Goal: Task Accomplishment & Management: Use online tool/utility

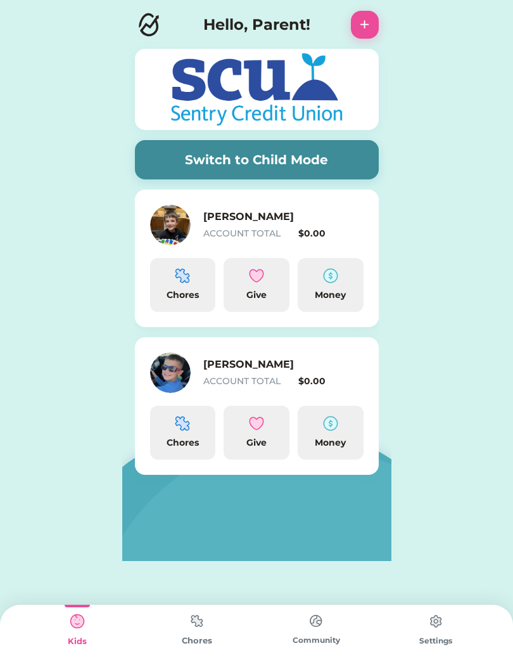
click at [190, 153] on button "Switch to Child Mode" at bounding box center [257, 159] width 244 height 39
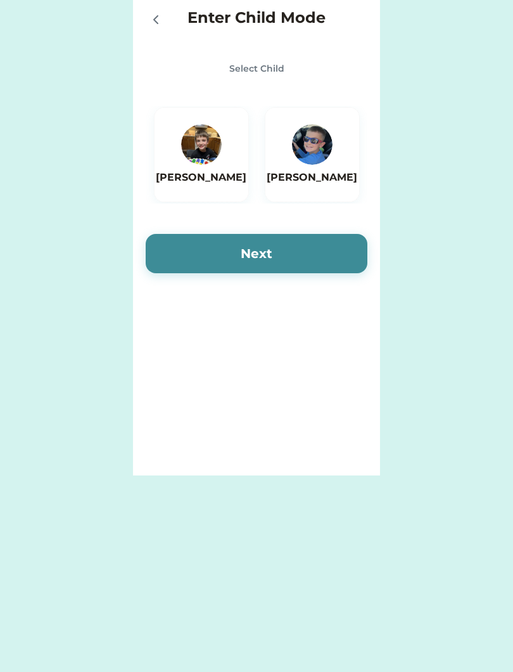
click at [203, 152] on img at bounding box center [201, 144] width 41 height 41
click at [194, 253] on button "Next" at bounding box center [257, 253] width 222 height 39
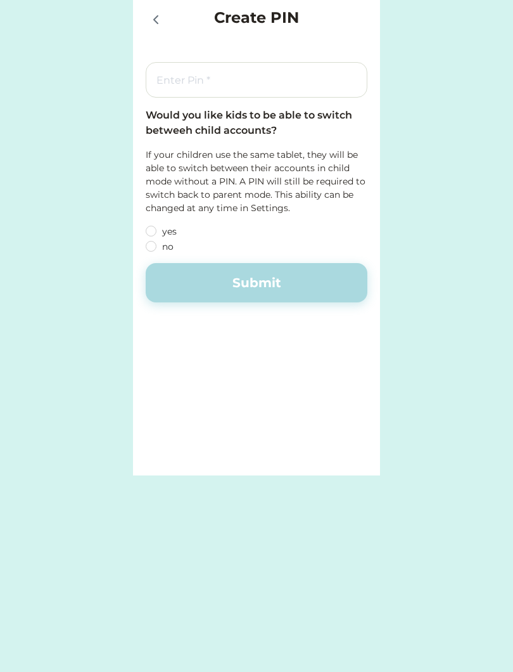
click at [158, 244] on label "no" at bounding box center [215, 246] width 114 height 9
click at [145, 235] on input "no" at bounding box center [140, 231] width 8 height 8
radio input "true"
click at [240, 77] on input "input" at bounding box center [257, 79] width 222 height 35
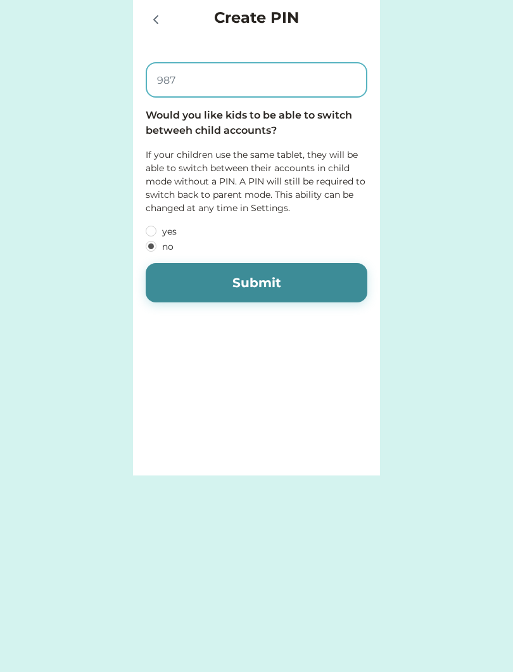
type input "9876"
click at [288, 279] on button "Submit" at bounding box center [257, 282] width 222 height 39
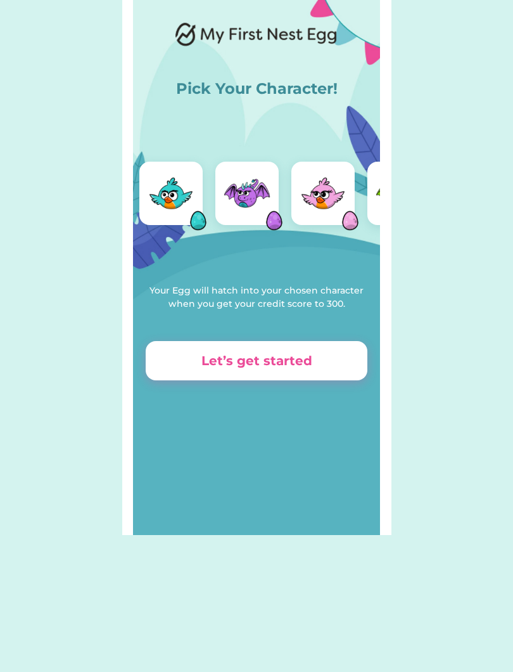
click at [257, 194] on img at bounding box center [247, 193] width 51 height 51
click at [303, 356] on button "Let’s get started" at bounding box center [257, 360] width 222 height 39
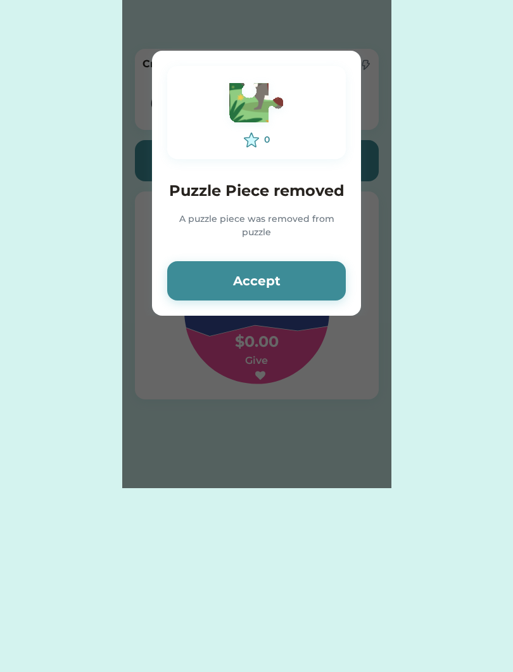
click at [284, 281] on button "Accept" at bounding box center [256, 280] width 179 height 39
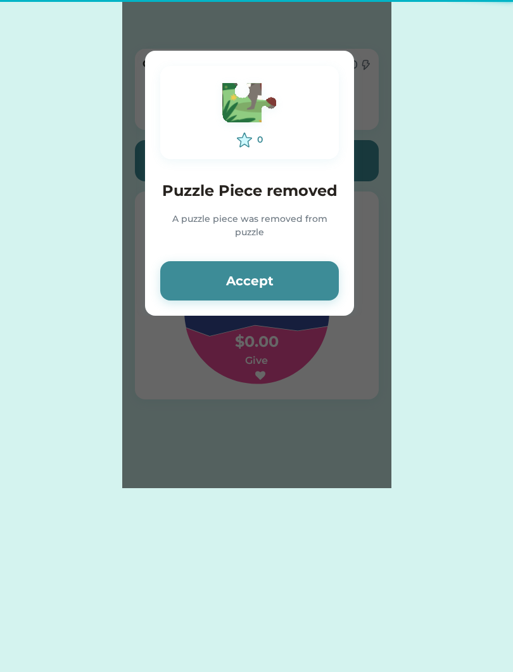
click at [283, 281] on button "Accept" at bounding box center [249, 280] width 179 height 39
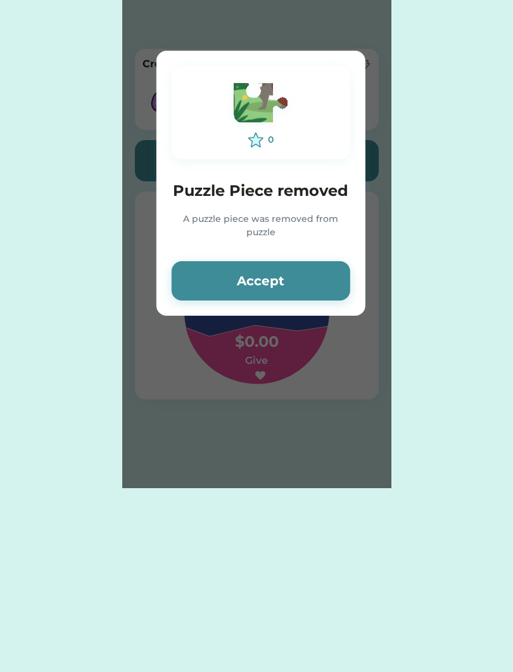
click at [266, 290] on button "Accept" at bounding box center [261, 280] width 179 height 39
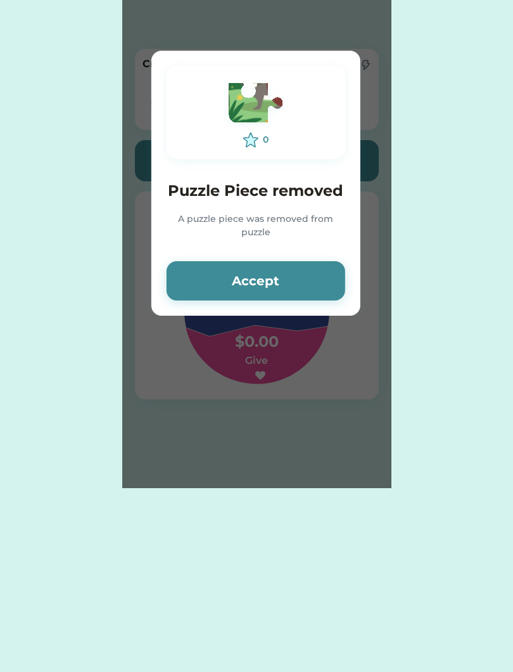
click at [260, 284] on button "Accept" at bounding box center [256, 280] width 179 height 39
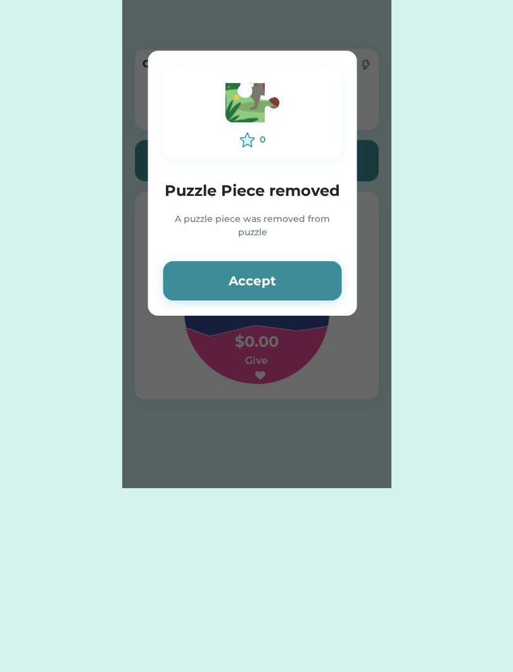
click at [283, 288] on button "Accept" at bounding box center [253, 280] width 179 height 39
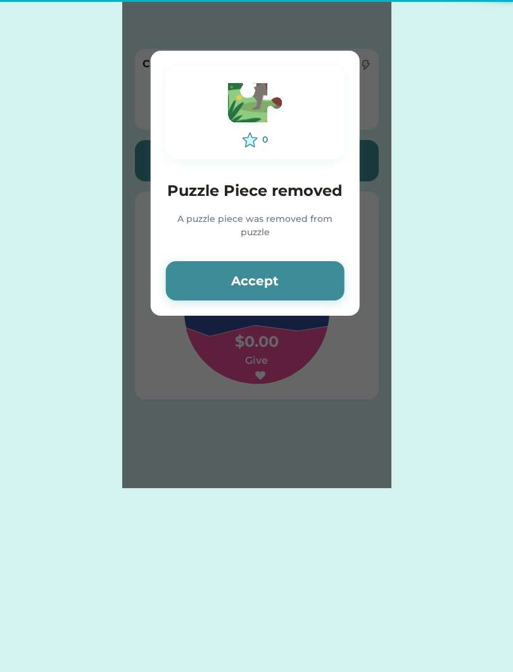
click at [286, 278] on button "Accept" at bounding box center [255, 280] width 179 height 39
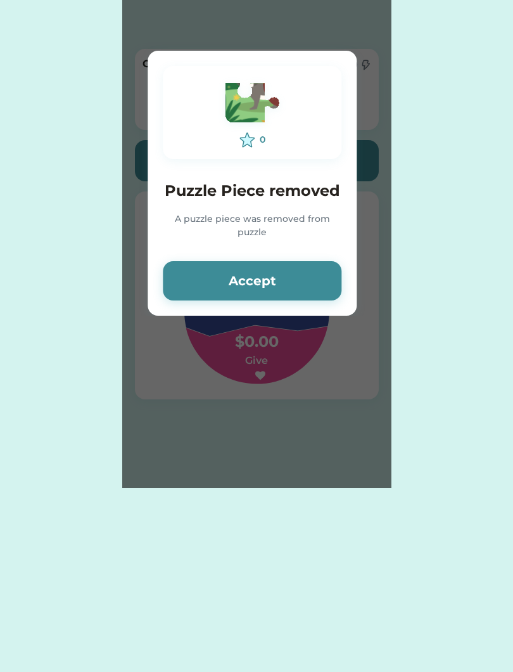
click at [285, 290] on button "Accept" at bounding box center [252, 280] width 179 height 39
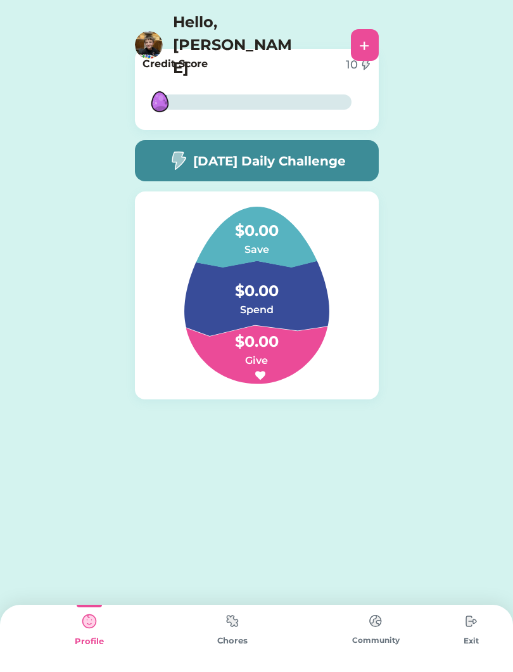
click at [328, 158] on h5 "[DATE] Daily Challenge" at bounding box center [269, 161] width 153 height 19
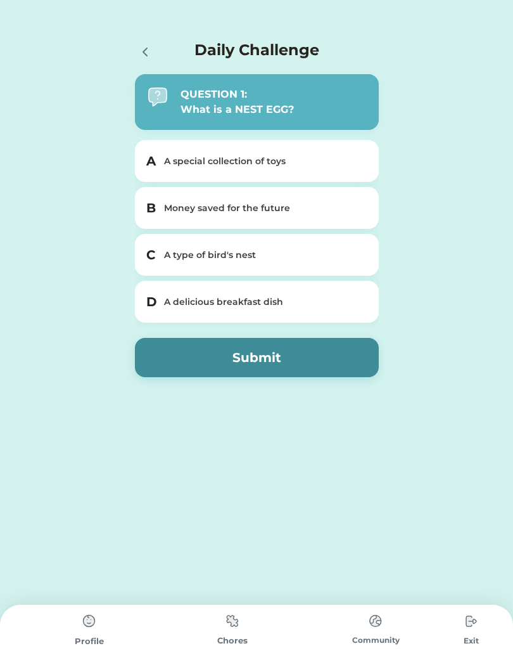
click at [330, 205] on div "Money saved for the future" at bounding box center [264, 208] width 201 height 13
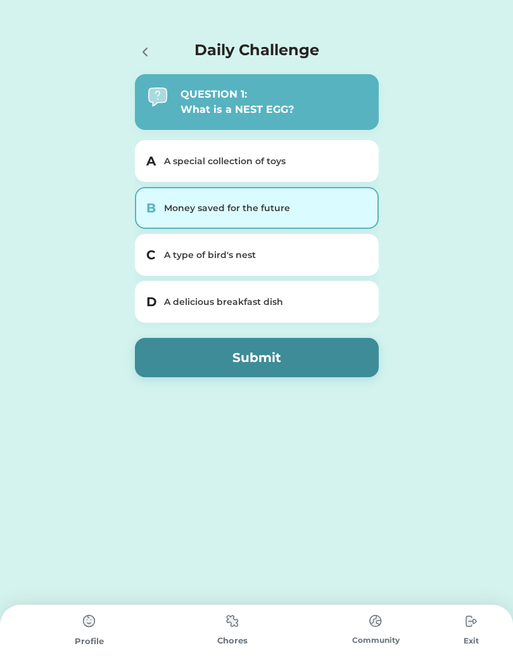
click at [314, 368] on button "Submit" at bounding box center [257, 357] width 244 height 39
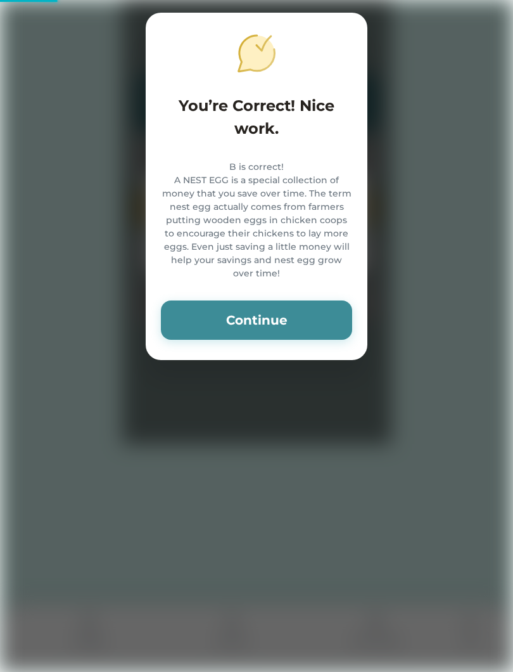
click at [304, 335] on button "Continue" at bounding box center [256, 319] width 191 height 39
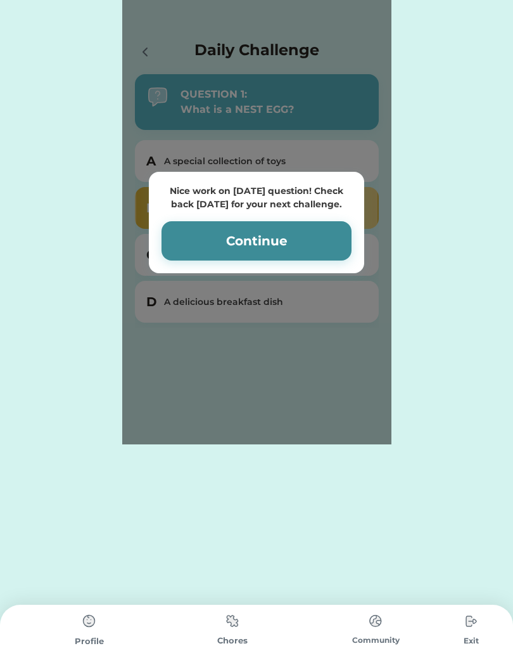
click at [308, 238] on button "Continue" at bounding box center [257, 240] width 190 height 39
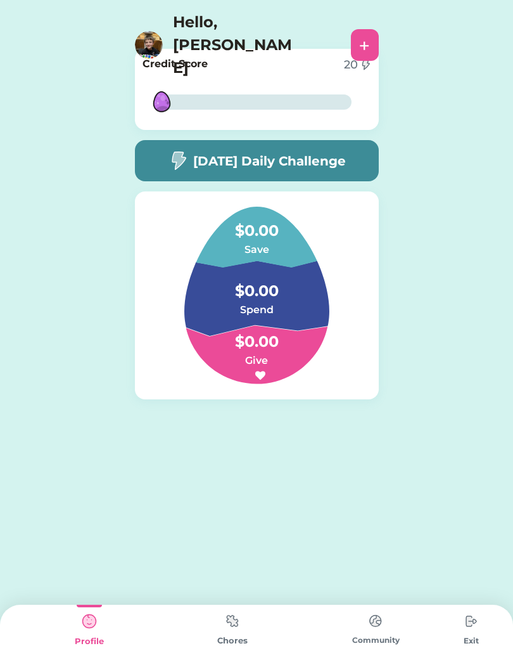
click at [227, 633] on img at bounding box center [232, 621] width 25 height 25
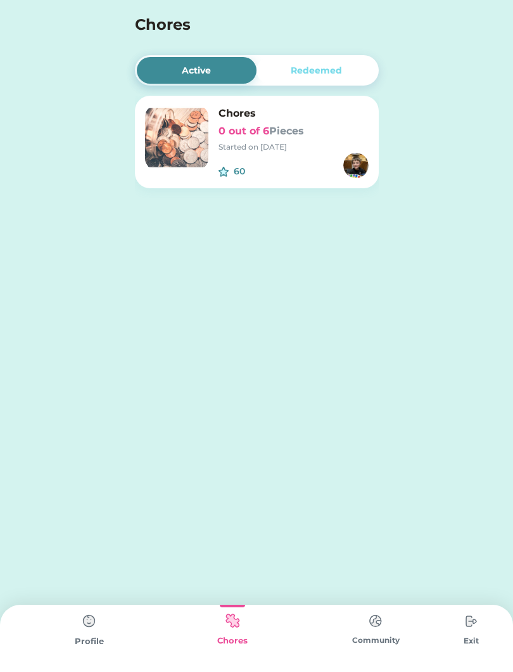
click at [323, 127] on h6 "0 out of 6 Pieces" at bounding box center [294, 131] width 150 height 15
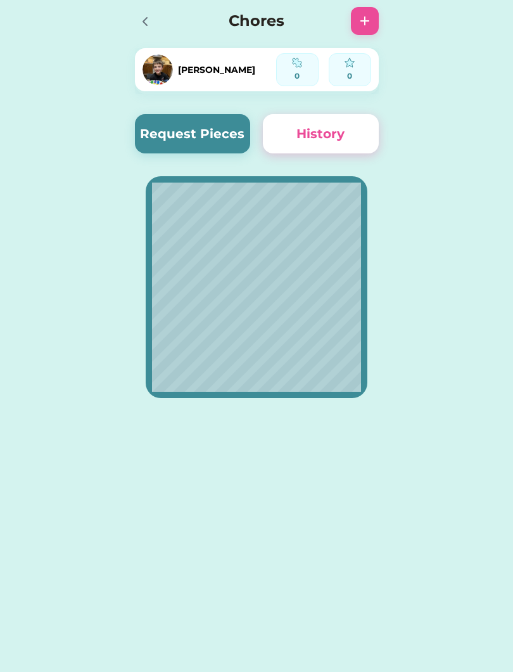
click at [224, 141] on button "Request Pieces" at bounding box center [193, 133] width 116 height 39
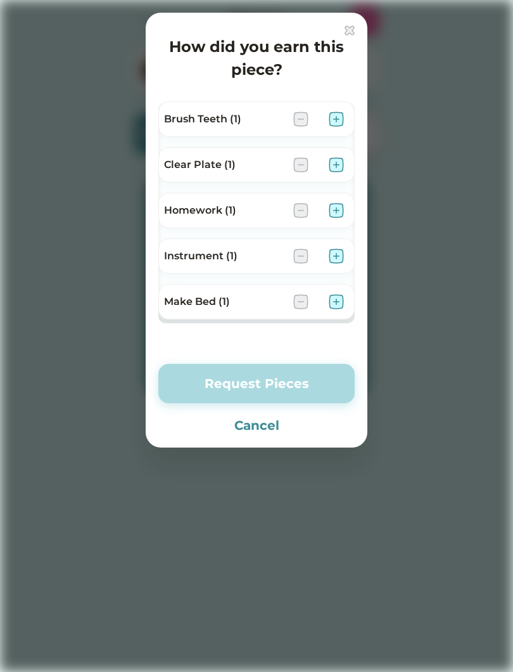
click at [339, 119] on img at bounding box center [336, 119] width 15 height 15
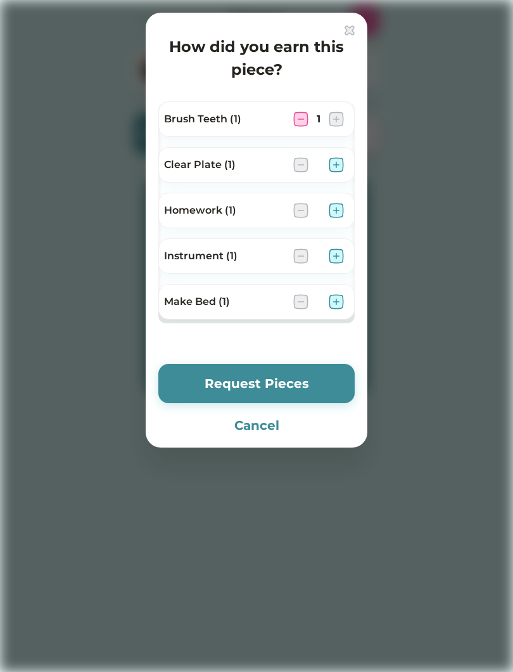
click at [331, 168] on img at bounding box center [336, 164] width 15 height 15
click at [342, 209] on img at bounding box center [336, 210] width 15 height 15
click at [344, 255] on img at bounding box center [336, 255] width 15 height 15
click at [344, 307] on img at bounding box center [336, 301] width 15 height 15
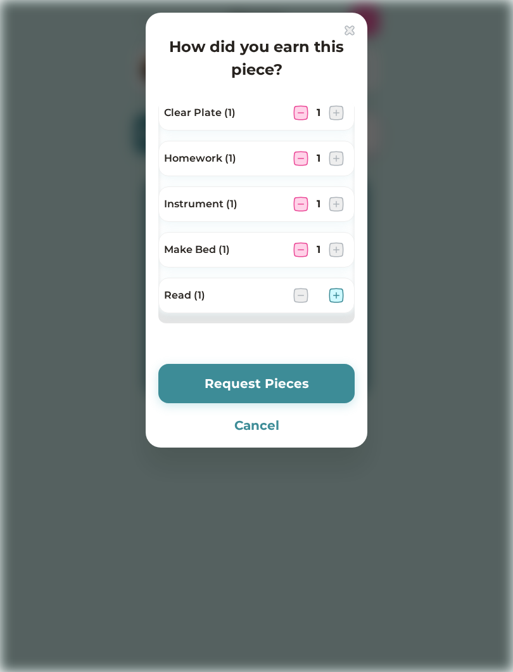
scroll to position [52, 0]
click at [339, 299] on img at bounding box center [336, 295] width 15 height 15
click at [298, 389] on button "Request Pieces" at bounding box center [256, 383] width 197 height 39
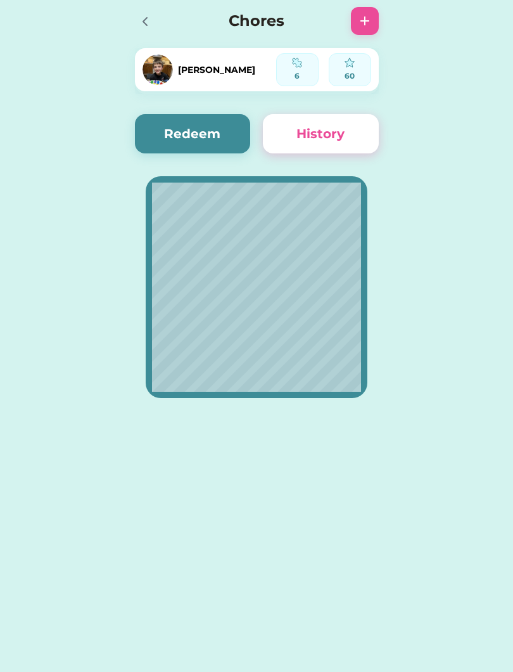
click at [300, 62] on img at bounding box center [297, 63] width 10 height 10
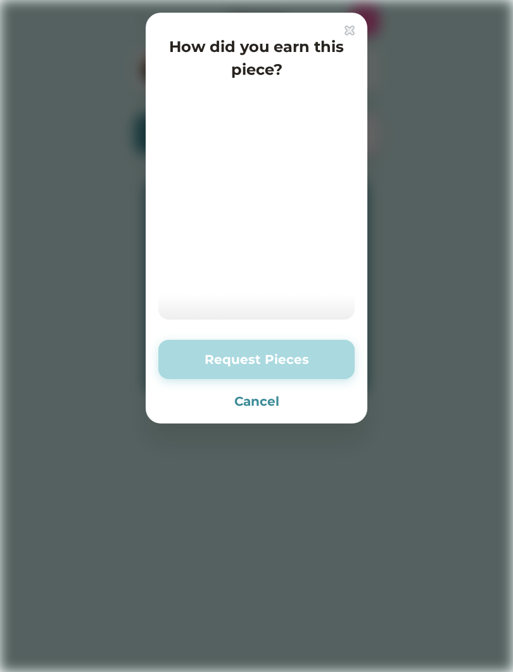
click at [274, 403] on button "Cancel" at bounding box center [256, 401] width 197 height 19
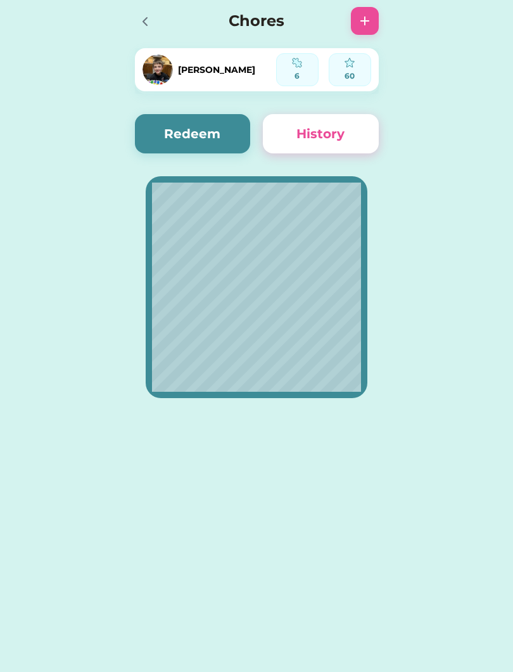
click at [216, 114] on button "Redeem" at bounding box center [193, 133] width 116 height 39
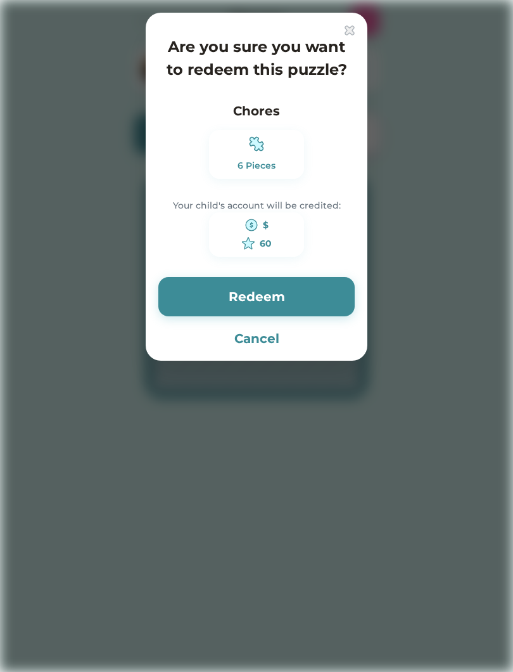
click at [295, 295] on button "Redeem" at bounding box center [256, 296] width 197 height 39
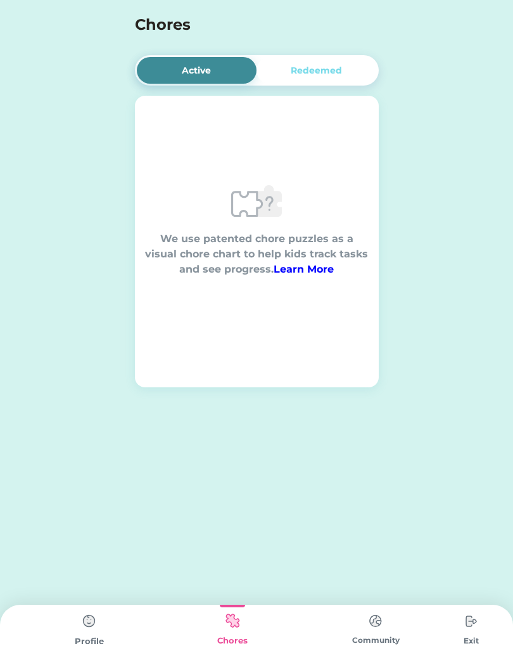
click at [339, 59] on div "Redeemed" at bounding box center [317, 70] width 120 height 27
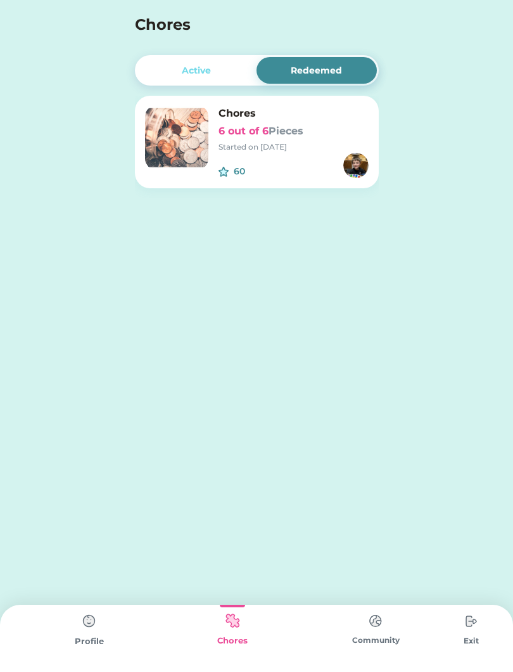
click at [311, 128] on h6 "6 out of 6 Pieces" at bounding box center [294, 131] width 150 height 15
click at [250, 167] on div "60" at bounding box center [255, 171] width 42 height 13
click at [240, 175] on div "60" at bounding box center [255, 171] width 42 height 13
click at [84, 633] on img at bounding box center [89, 621] width 25 height 25
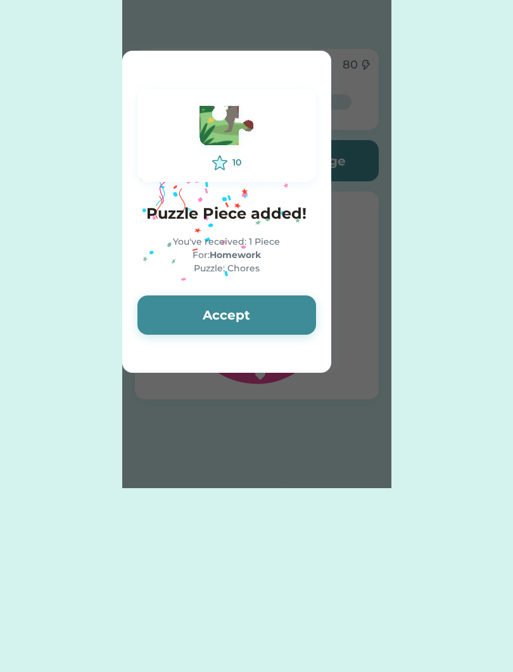
click at [271, 322] on button "Accept" at bounding box center [227, 314] width 179 height 39
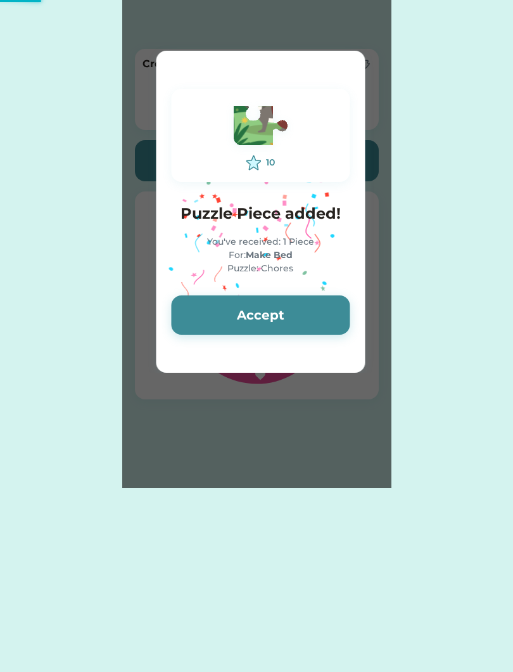
click at [299, 316] on button "Accept" at bounding box center [260, 314] width 179 height 39
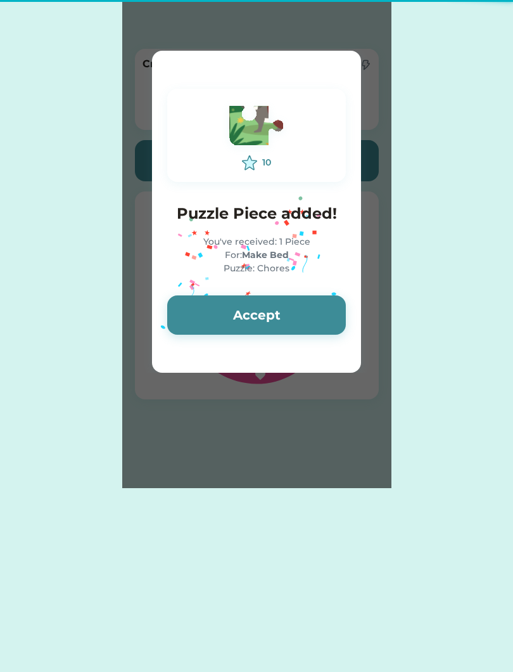
click at [300, 321] on button "Accept" at bounding box center [256, 314] width 179 height 39
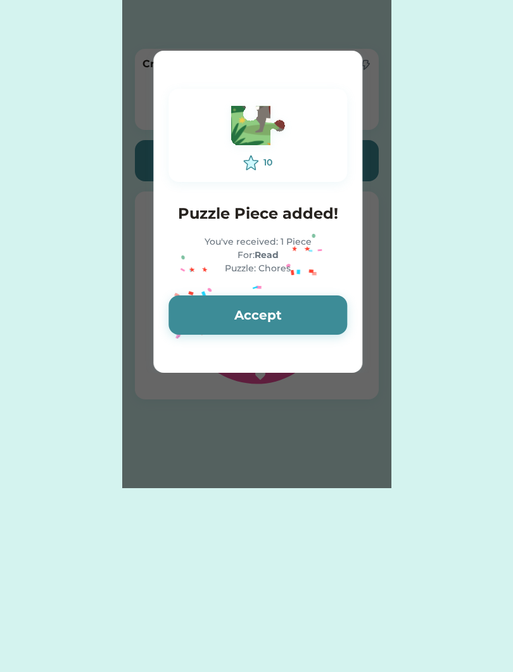
click at [306, 321] on button "Accept" at bounding box center [258, 314] width 179 height 39
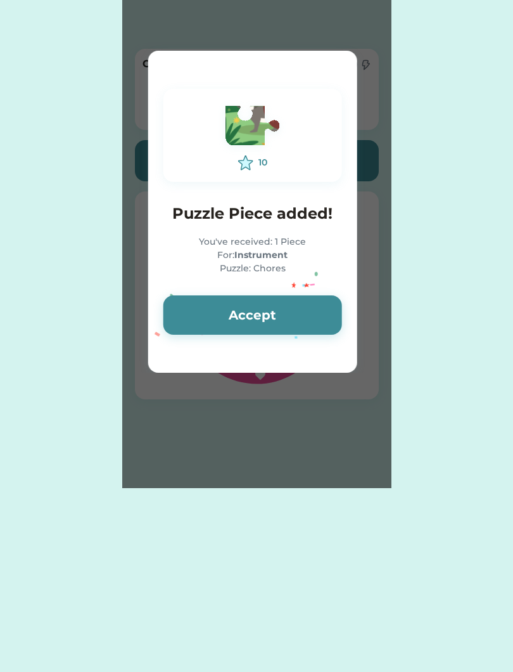
click at [298, 313] on button "Accept" at bounding box center [253, 314] width 179 height 39
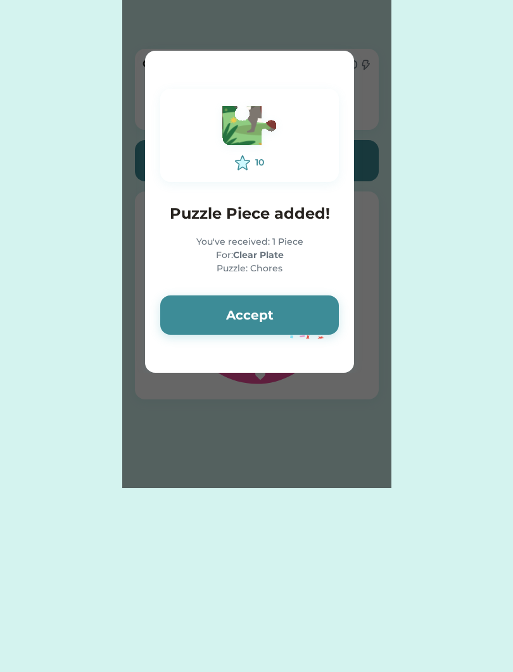
click at [308, 321] on button "Accept" at bounding box center [249, 314] width 179 height 39
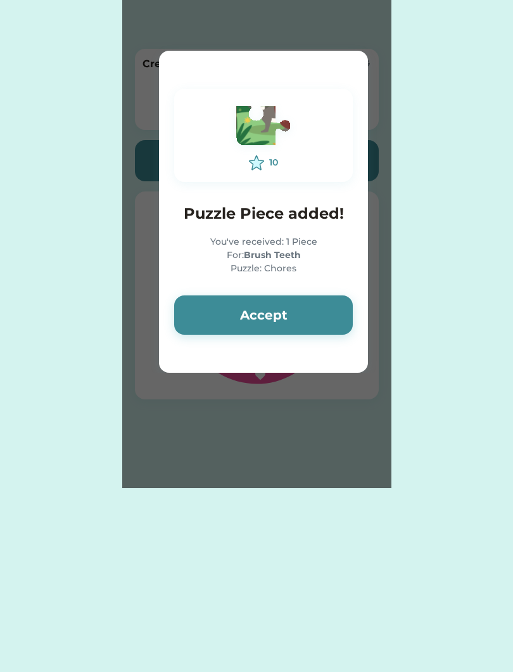
click at [308, 321] on button "Accept" at bounding box center [263, 314] width 179 height 39
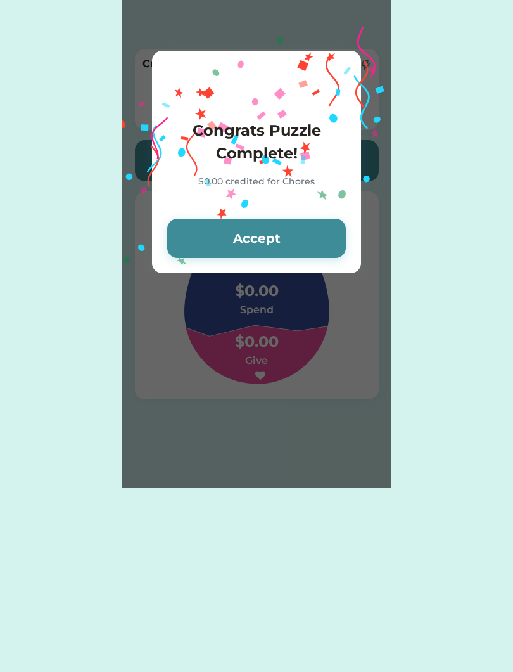
click at [287, 242] on button "Accept" at bounding box center [256, 238] width 179 height 39
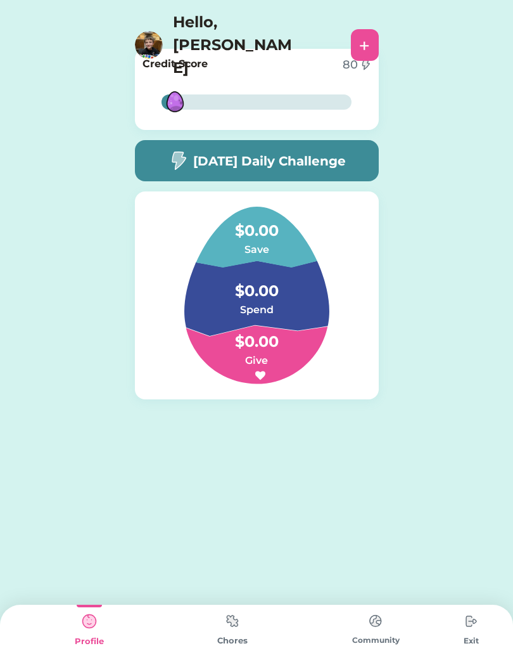
click at [354, 67] on div "80" at bounding box center [350, 64] width 15 height 17
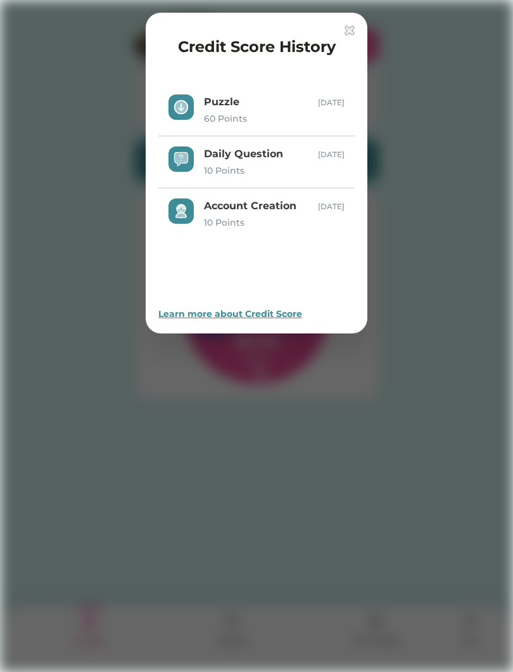
click at [275, 315] on div "Learn more about Credit Score" at bounding box center [256, 313] width 197 height 13
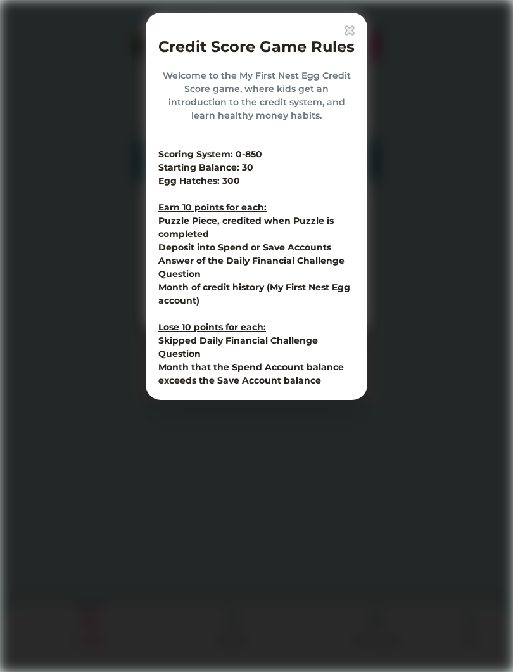
click at [349, 33] on img at bounding box center [350, 30] width 10 height 10
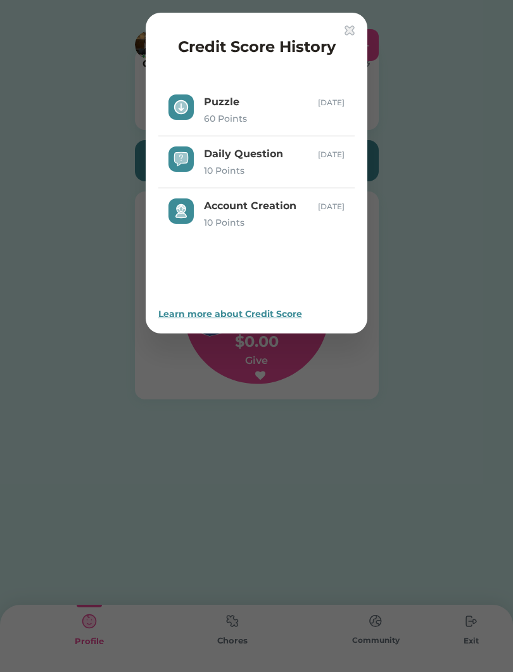
click at [347, 30] on img at bounding box center [350, 30] width 10 height 10
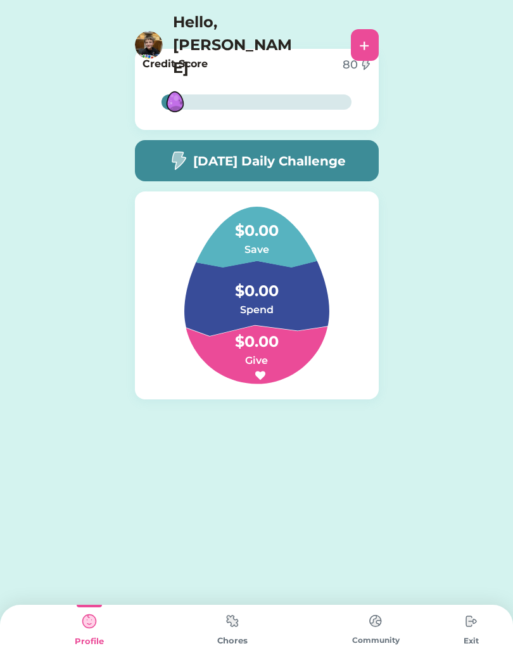
click at [245, 612] on img at bounding box center [232, 621] width 25 height 25
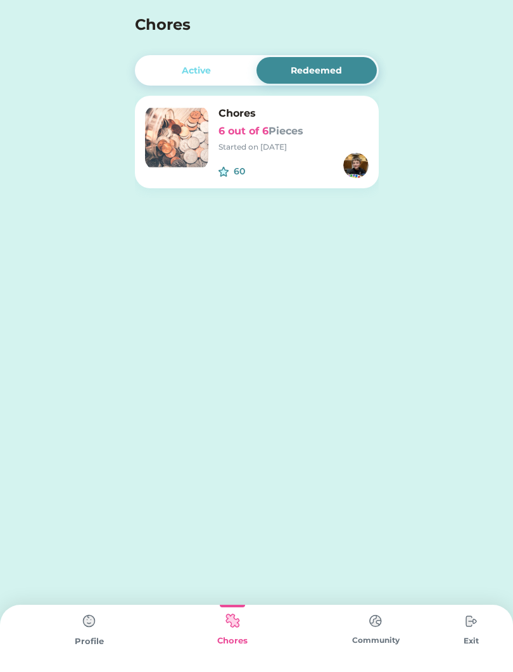
click at [78, 631] on img at bounding box center [89, 621] width 25 height 25
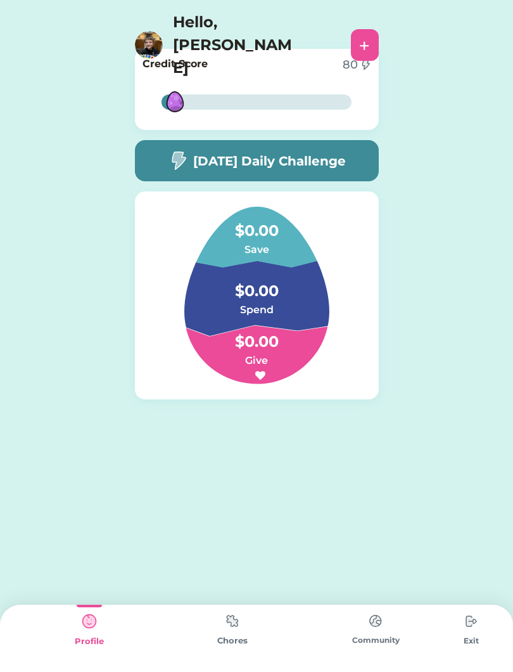
click at [352, 245] on img at bounding box center [257, 295] width 206 height 177
click at [297, 282] on h4 "$0.00" at bounding box center [256, 284] width 127 height 35
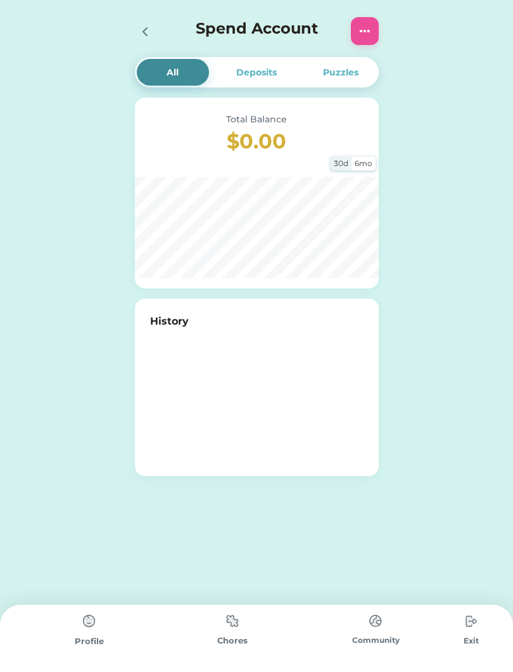
click at [269, 70] on div "Deposits" at bounding box center [256, 72] width 41 height 13
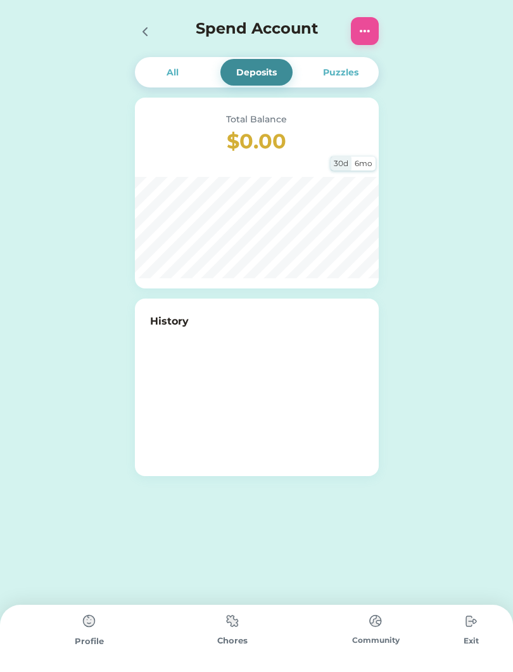
click at [349, 65] on div "Puzzles" at bounding box center [341, 72] width 72 height 27
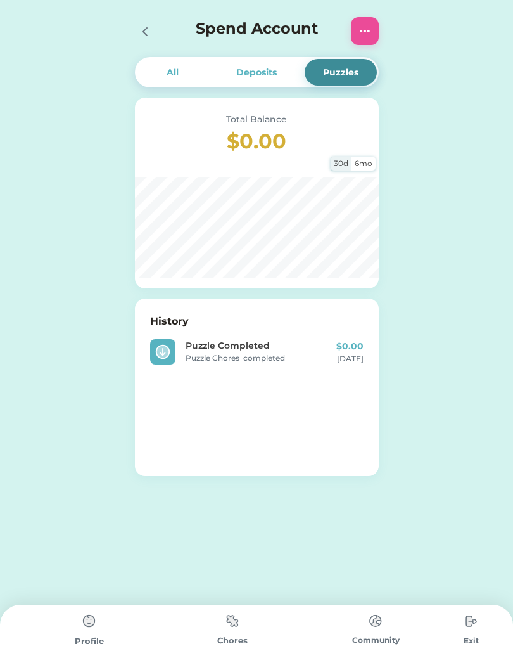
click at [174, 81] on div "All" at bounding box center [173, 72] width 72 height 27
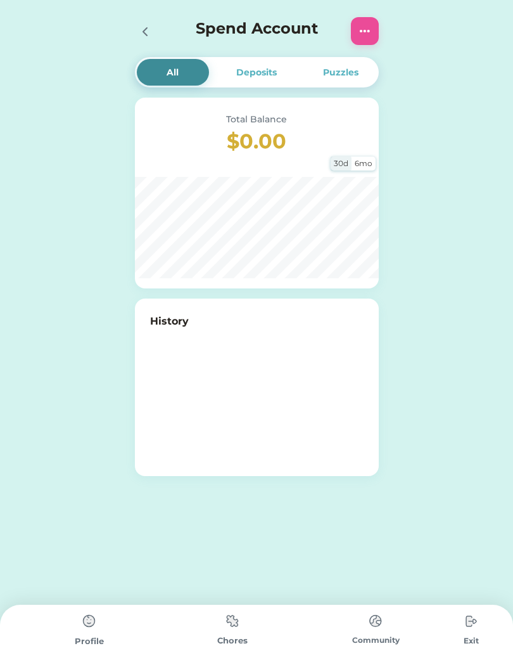
click at [136, 32] on div at bounding box center [144, 31] width 19 height 19
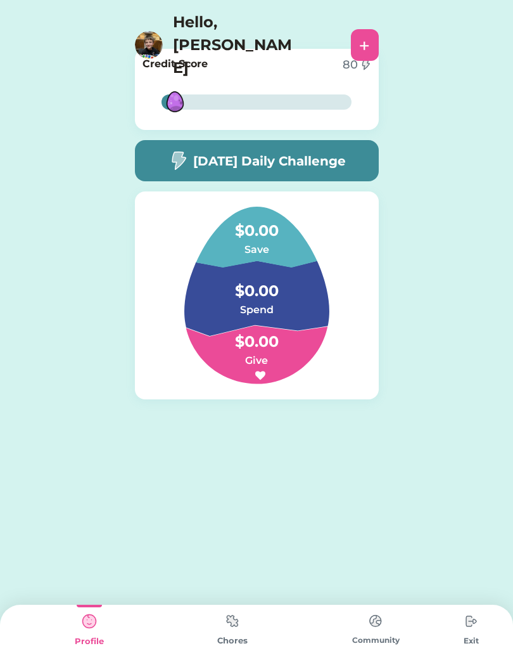
click at [227, 623] on img at bounding box center [232, 621] width 25 height 25
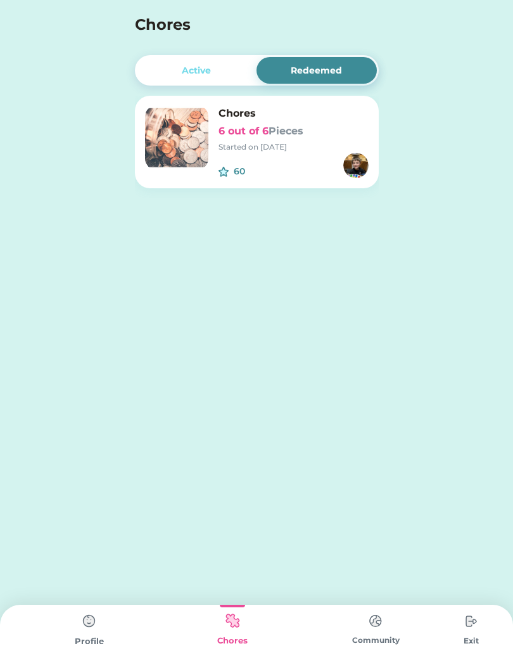
click at [210, 71] on div "Active" at bounding box center [196, 70] width 29 height 13
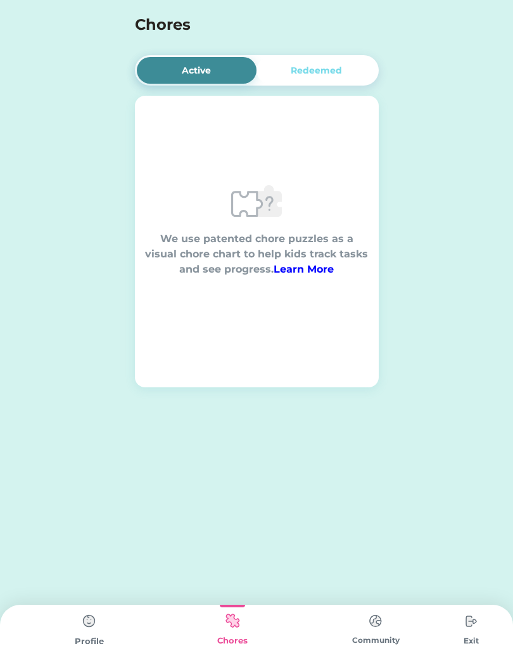
click at [333, 65] on div "Redeemed" at bounding box center [316, 70] width 51 height 13
